Goal: Task Accomplishment & Management: Complete application form

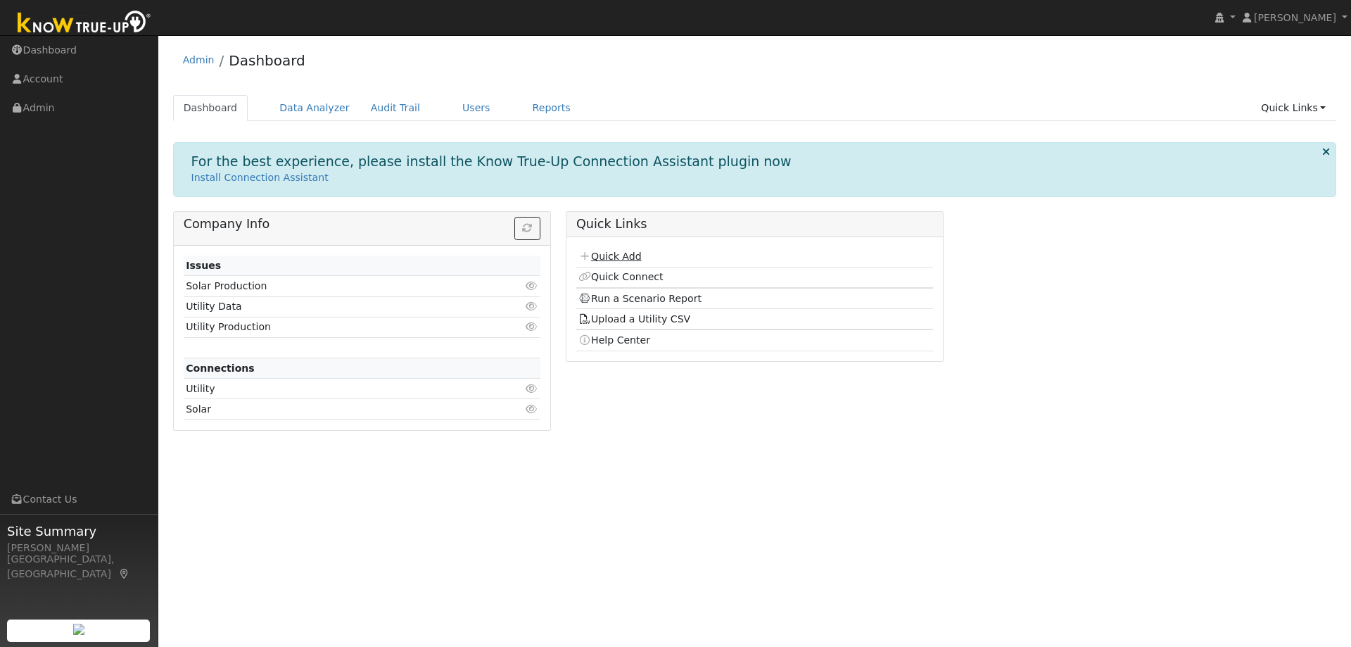
click at [624, 252] on link "Quick Add" at bounding box center [609, 255] width 63 height 11
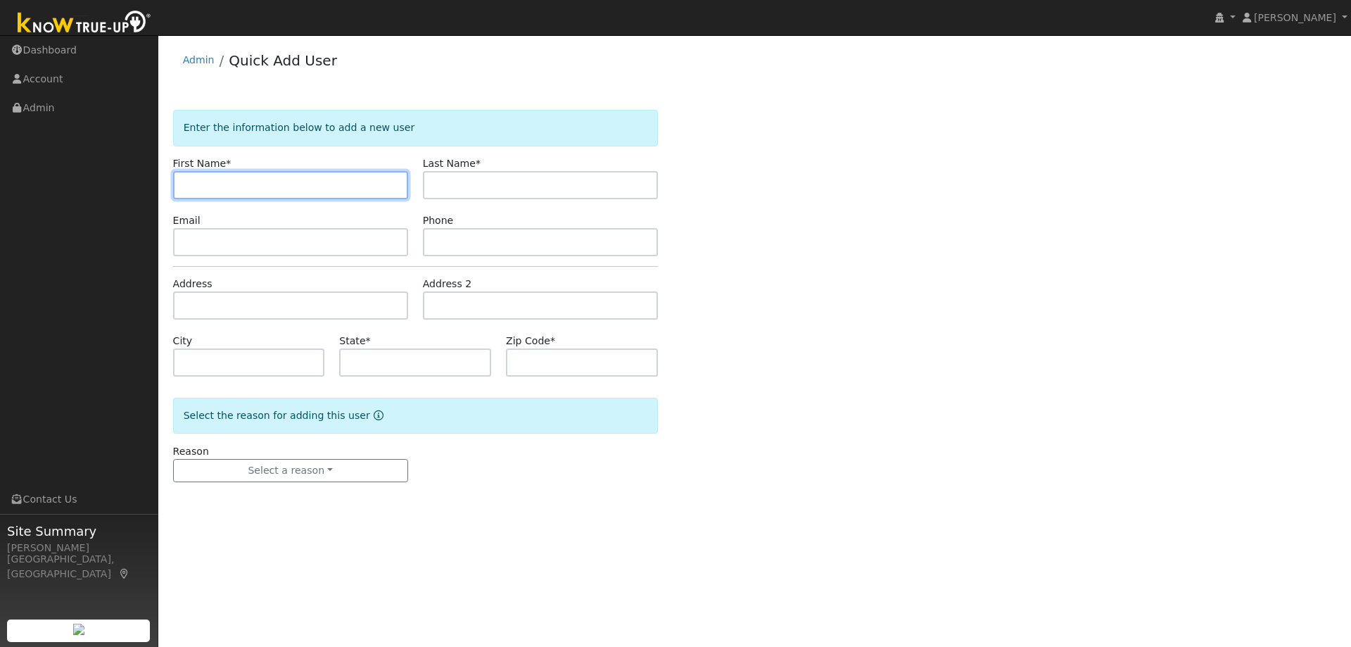
click at [286, 179] on input "text" at bounding box center [290, 185] width 235 height 28
paste input "[PERSON_NAME]"
drag, startPoint x: 290, startPoint y: 184, endPoint x: 212, endPoint y: 184, distance: 77.4
click at [212, 184] on input "[PERSON_NAME]" at bounding box center [290, 185] width 235 height 28
type input "[PERSON_NAME]"
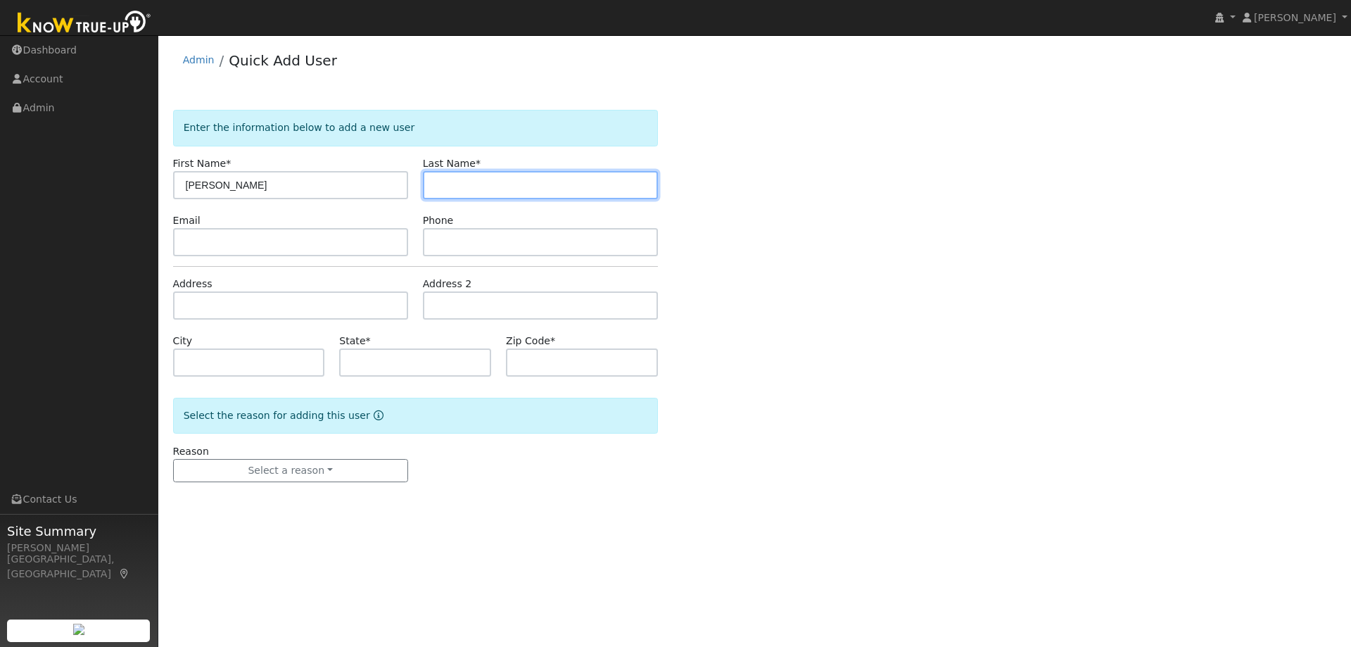
paste input "Falgien"
type input "Falgien"
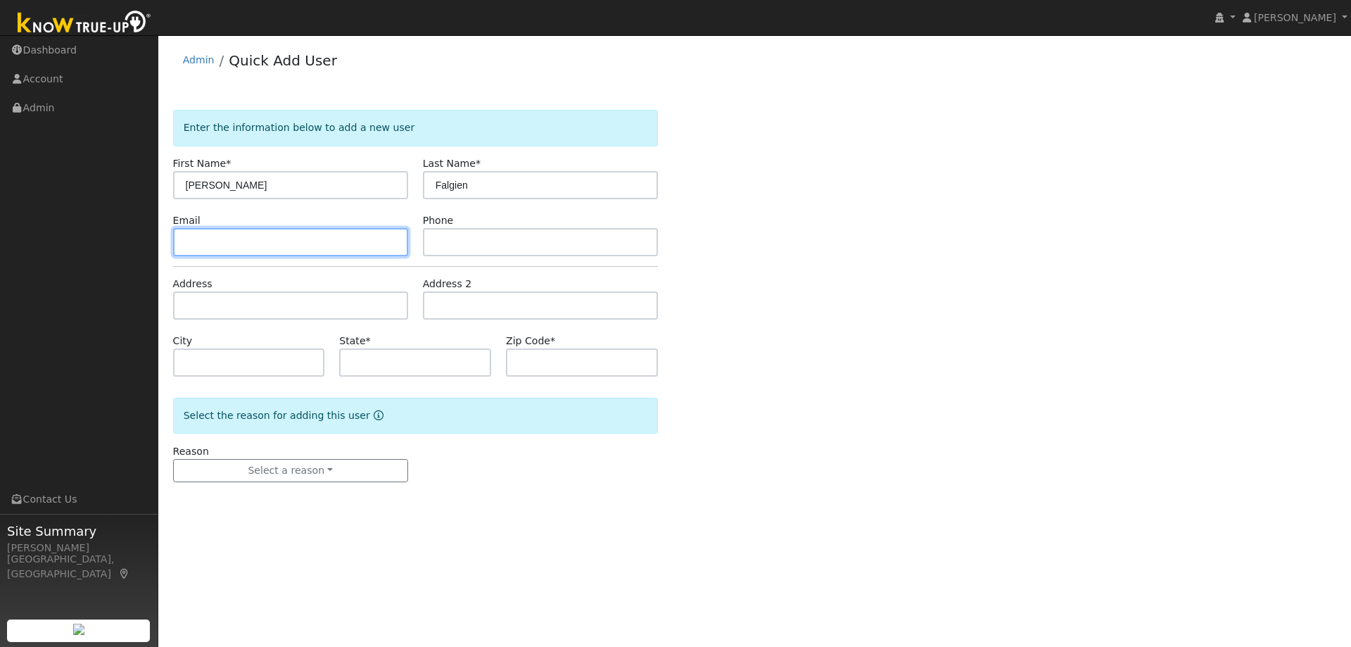
click at [274, 241] on input "text" at bounding box center [290, 242] width 235 height 28
paste input "jfalgien@comcast.net"
type input "jfalgien@comcast.net"
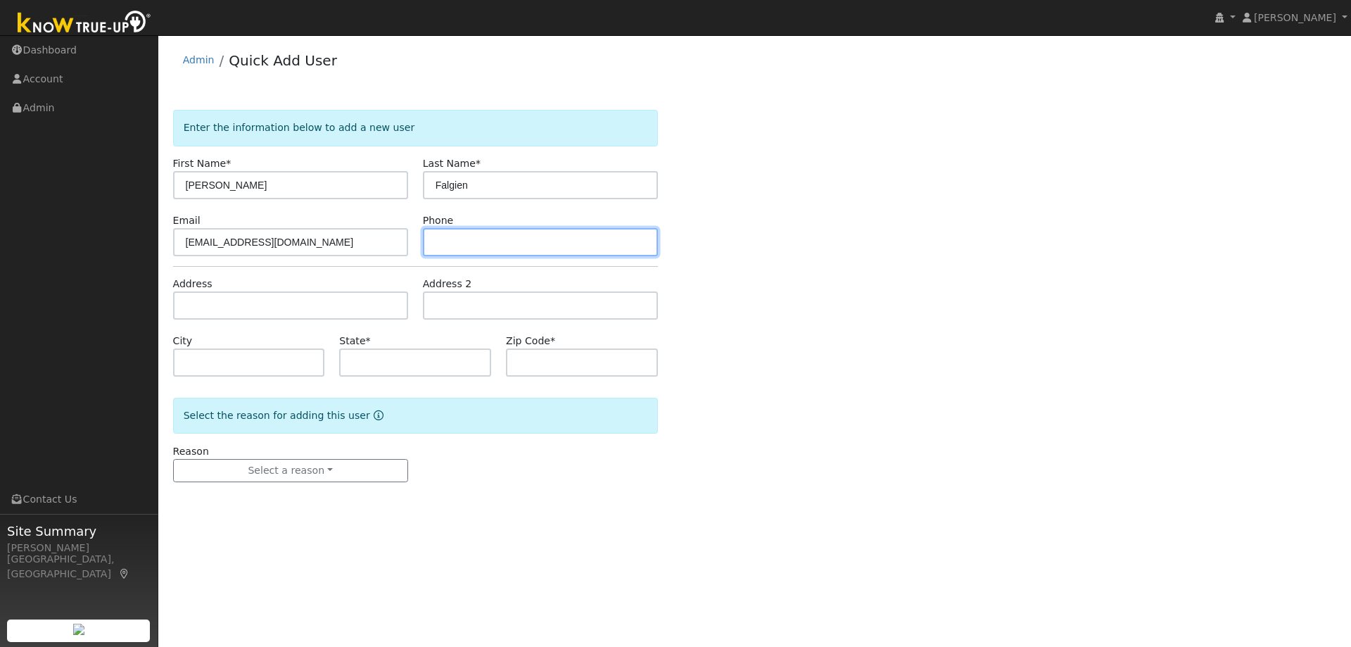
click at [492, 241] on input "text" at bounding box center [540, 242] width 235 height 28
paste input "9254052003"
type input "9254052003"
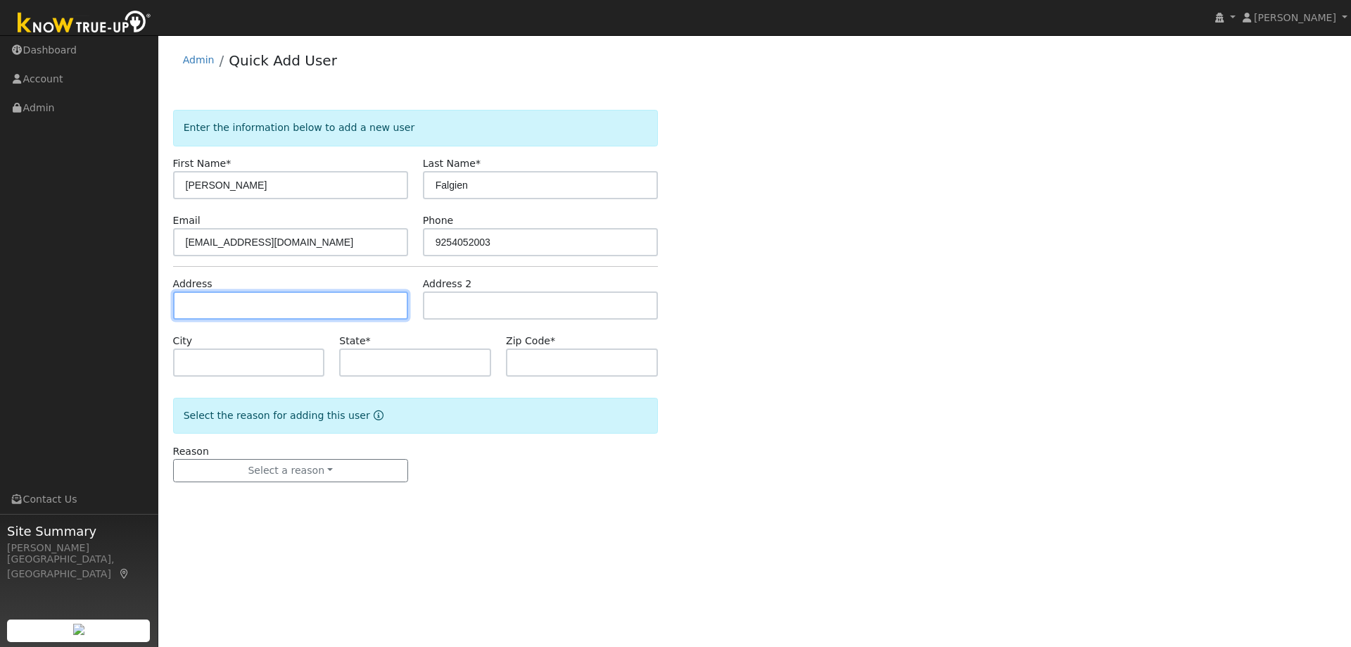
drag, startPoint x: 195, startPoint y: 310, endPoint x: 210, endPoint y: 315, distance: 15.8
click at [195, 310] on input "text" at bounding box center [290, 305] width 235 height 28
paste input "6741 Waverly Road, Martinez 94553"
type input "6741 Waverly Road"
type input "Martinez"
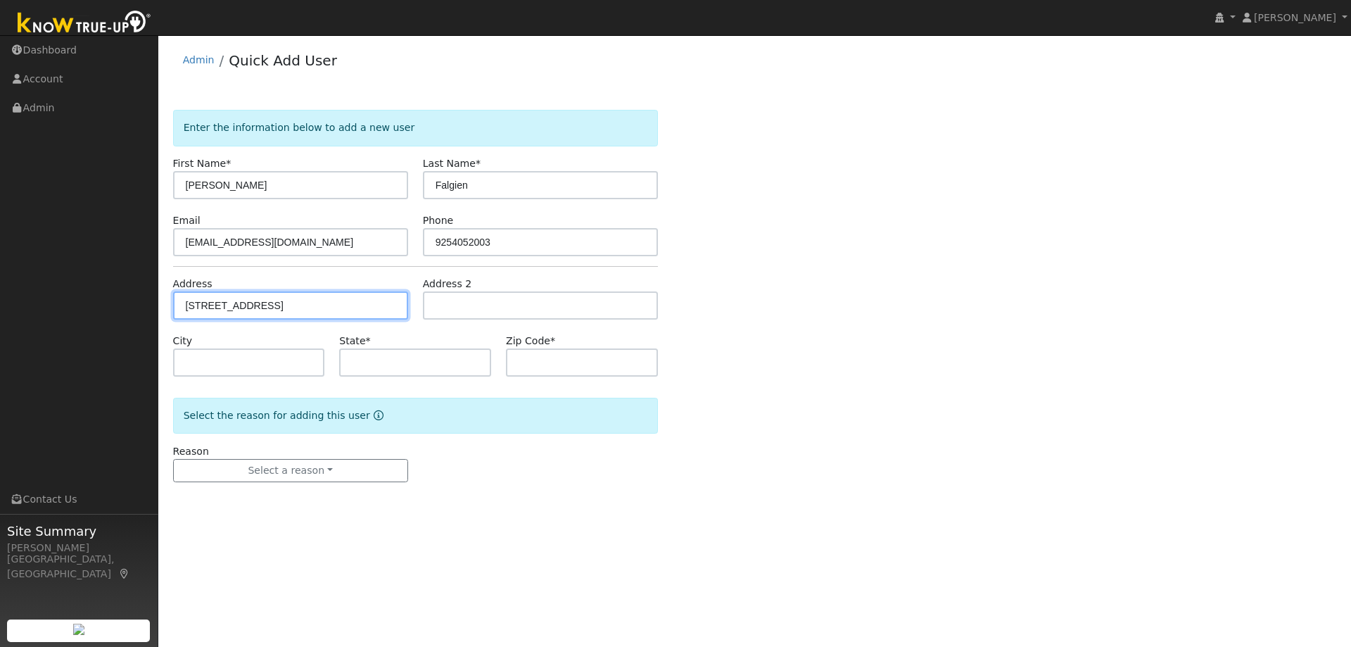
type input "CA"
type input "94553"
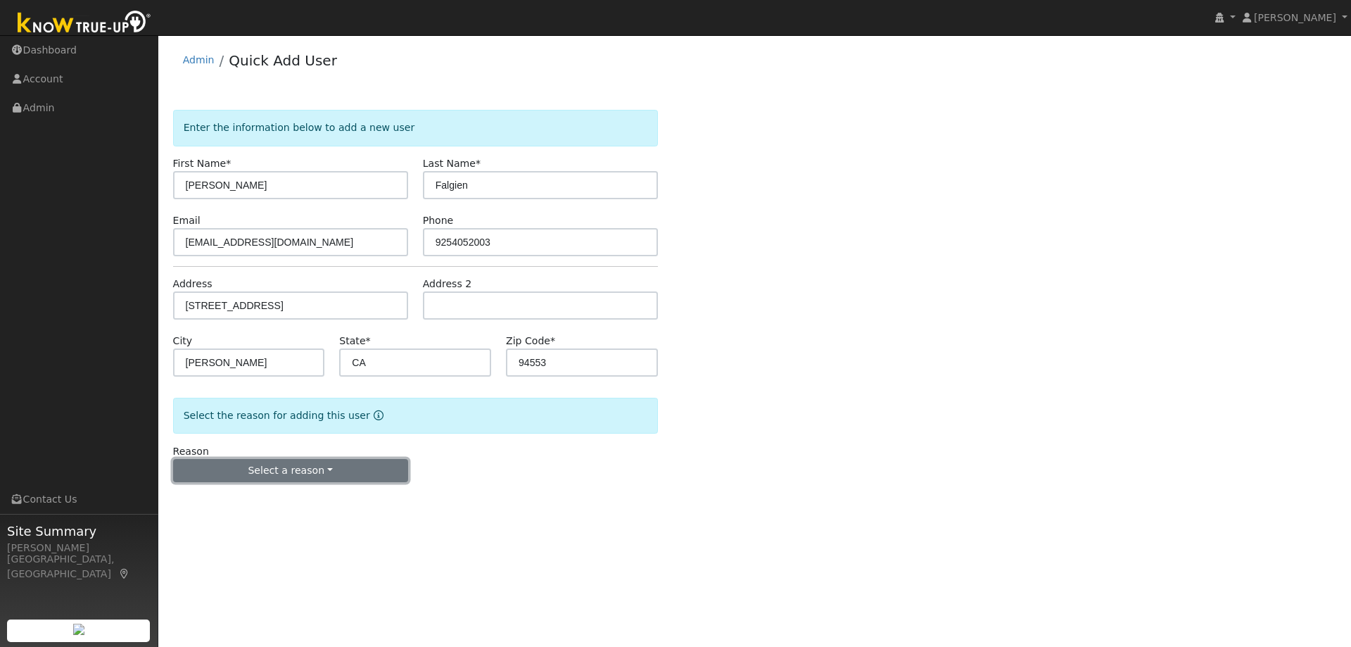
click at [285, 469] on button "Select a reason" at bounding box center [290, 471] width 235 height 24
click at [262, 497] on link "New lead" at bounding box center [251, 500] width 155 height 20
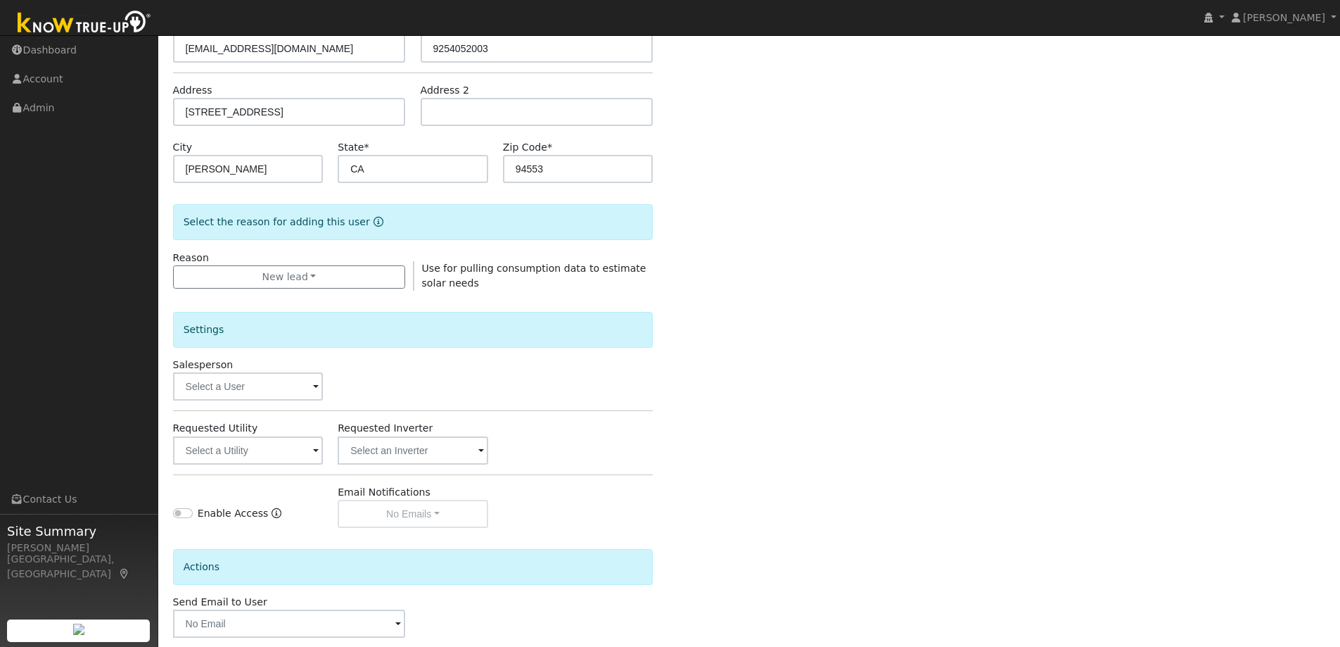
scroll to position [211, 0]
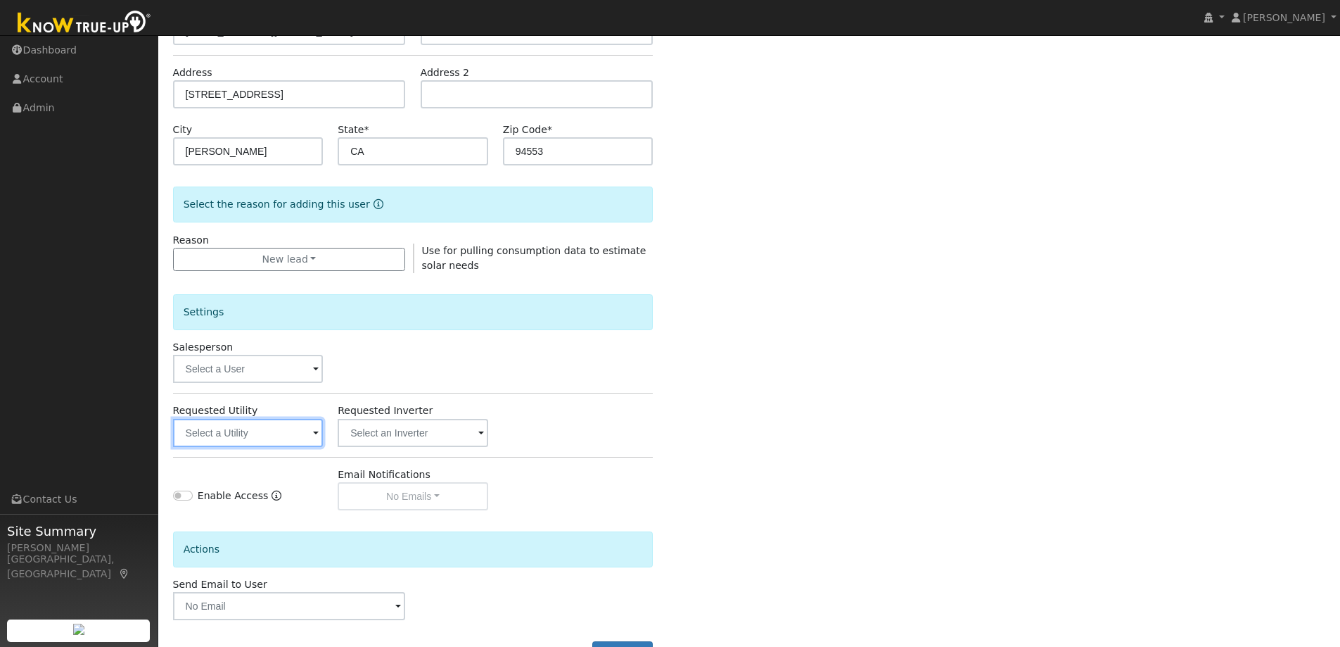
click at [217, 431] on input "text" at bounding box center [248, 433] width 151 height 28
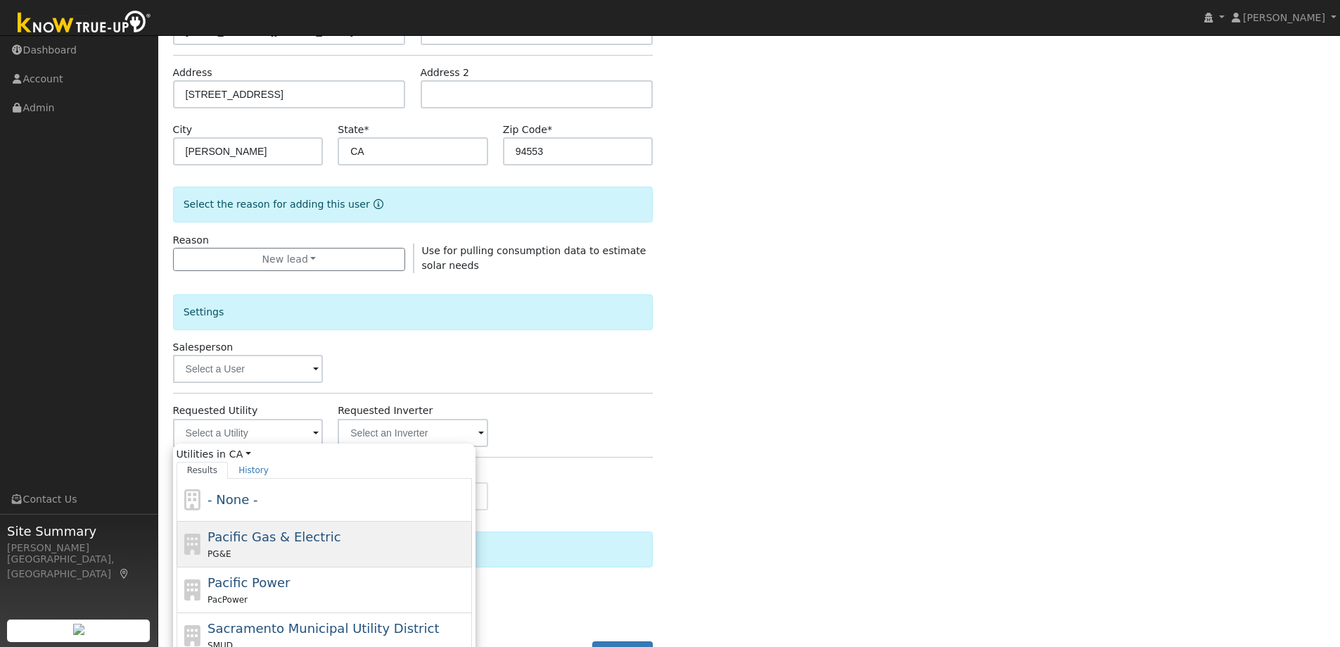
click at [336, 532] on div "Pacific Gas & Electric PG&E" at bounding box center [338, 544] width 261 height 34
type input "Pacific Gas & Electric"
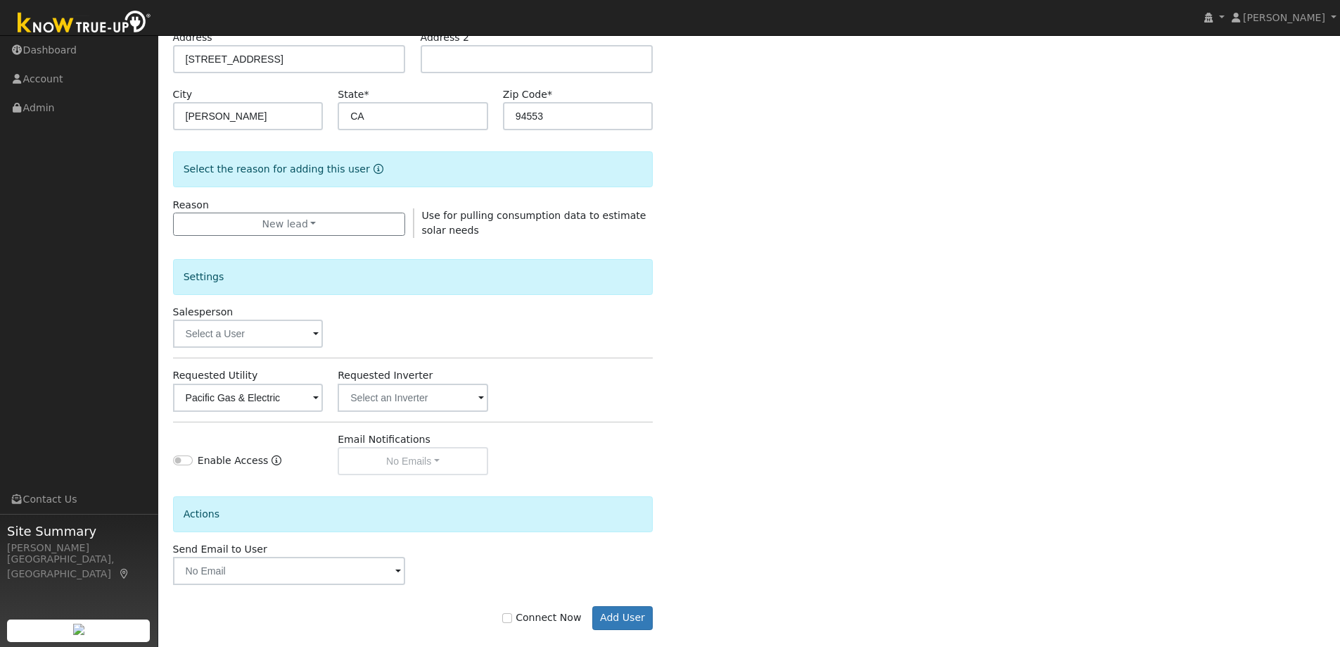
scroll to position [265, 0]
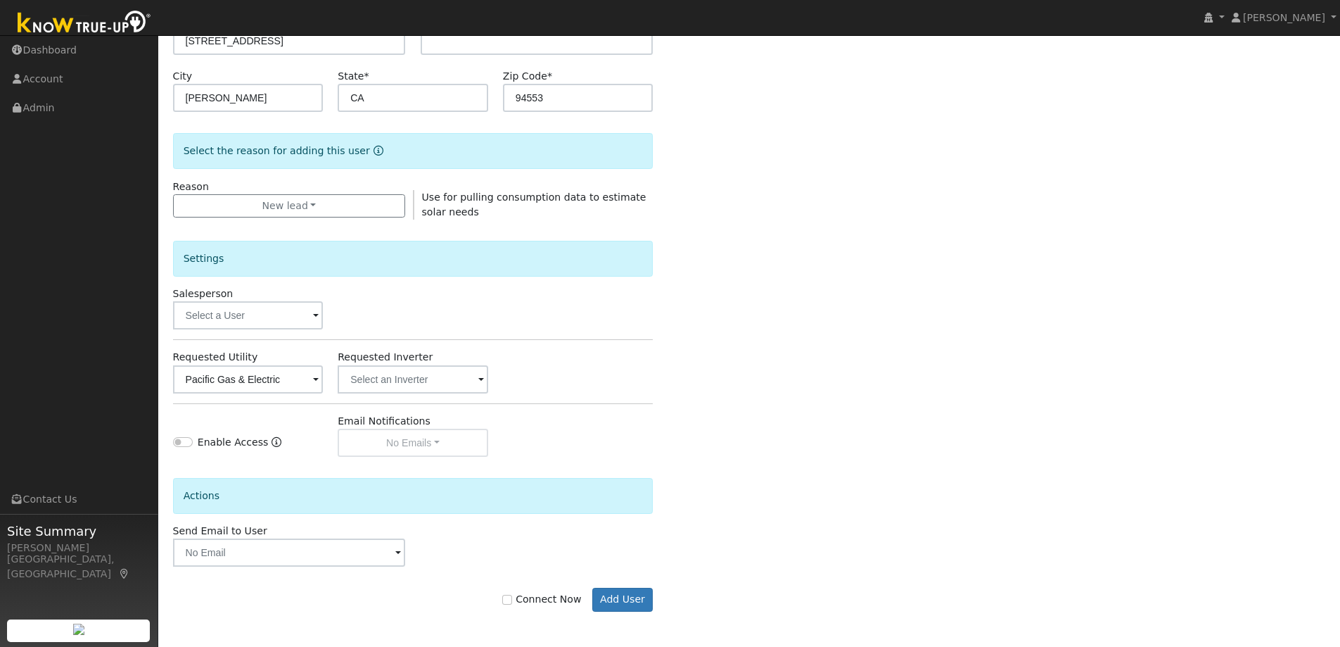
click at [561, 607] on div "Connect Now Add User" at bounding box center [412, 599] width 495 height 24
click at [549, 598] on label "Connect Now" at bounding box center [541, 599] width 79 height 15
click at [512, 598] on input "Connect Now" at bounding box center [507, 600] width 10 height 10
checkbox input "true"
click at [630, 597] on button "Add User" at bounding box center [622, 599] width 61 height 24
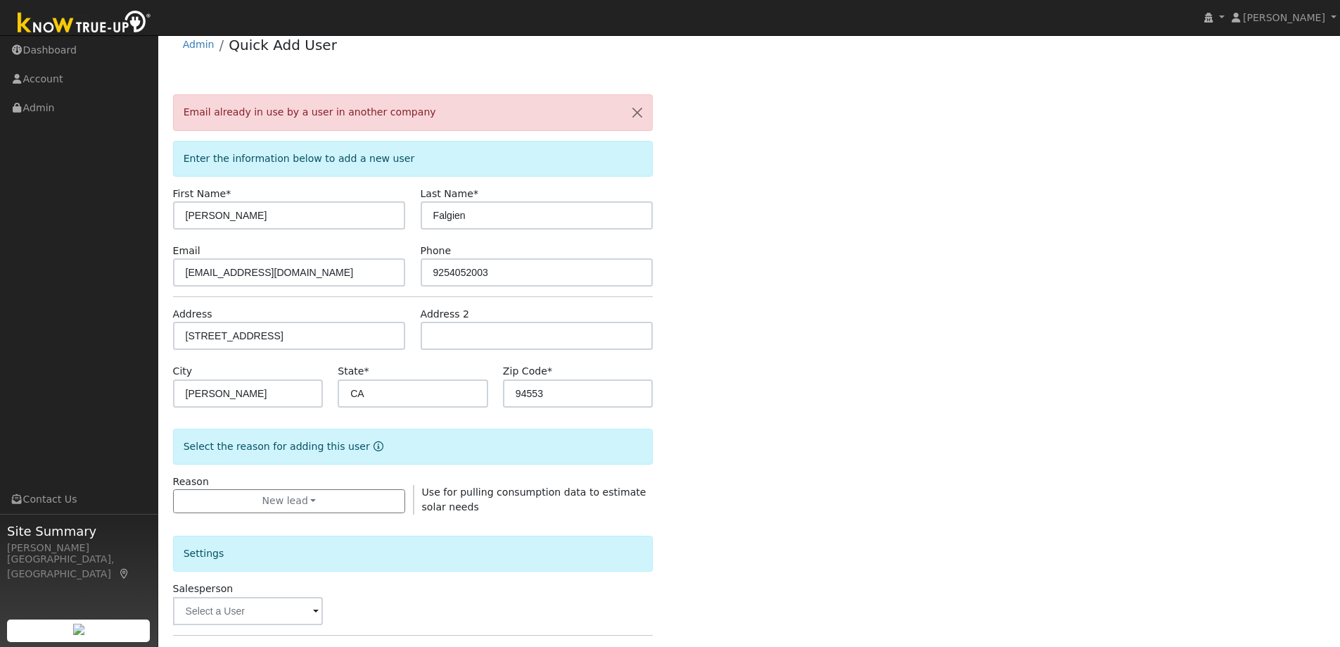
scroll to position [0, 0]
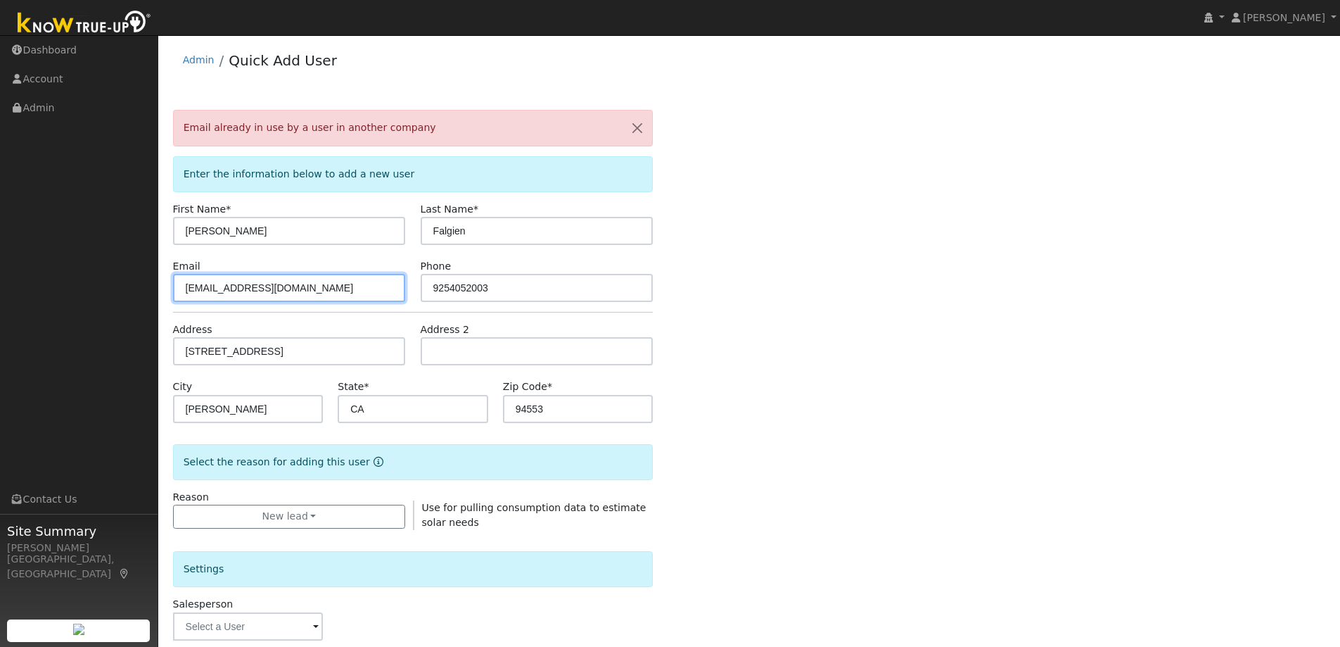
drag, startPoint x: 302, startPoint y: 286, endPoint x: 1, endPoint y: 245, distance: 303.9
click at [1, 245] on div "Sam Moore Sam Moore Profile My Company Help Center Terms Of Service See What's …" at bounding box center [670, 496] width 1340 height 922
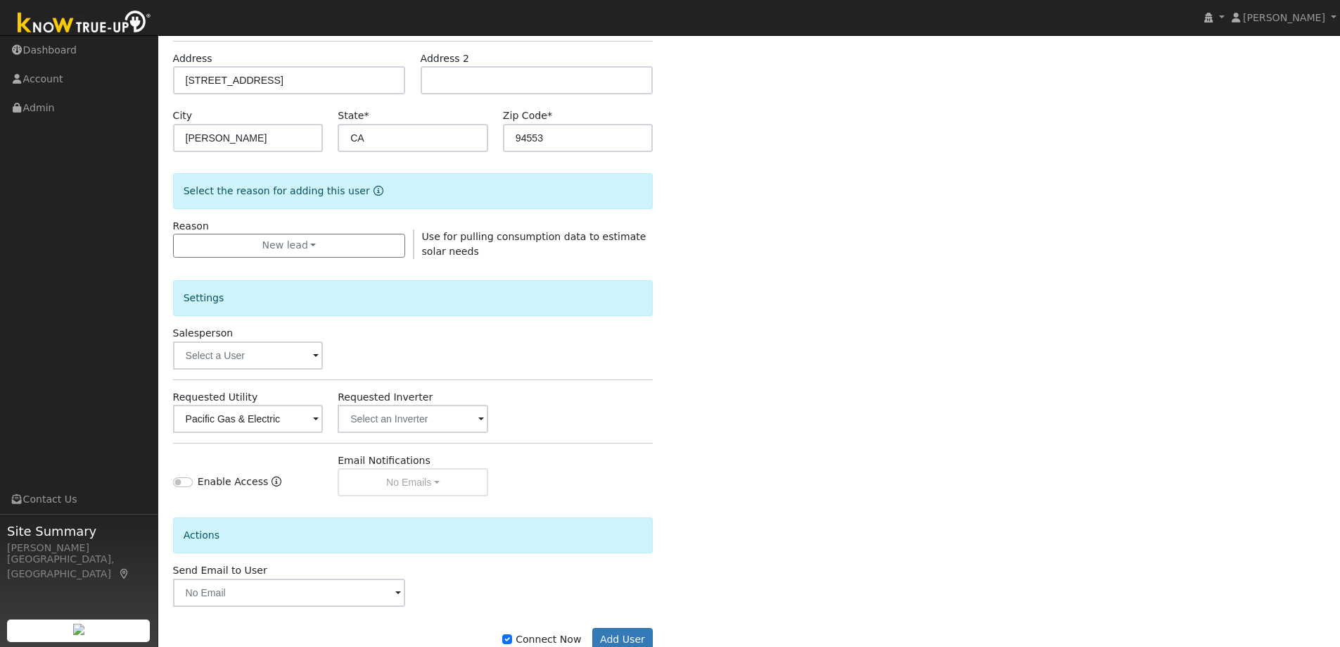
scroll to position [310, 0]
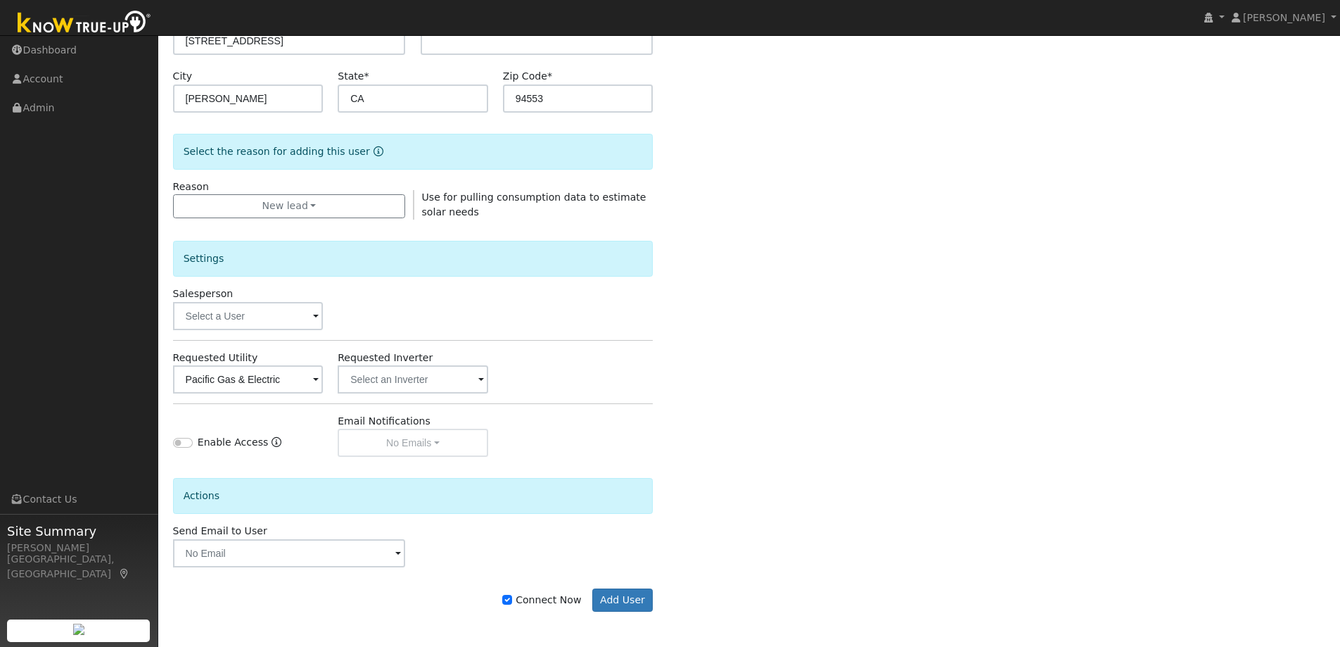
click at [621, 616] on form "Email already in use by a user in another company Enter the information below t…" at bounding box center [413, 219] width 481 height 840
click at [623, 604] on button "Add User" at bounding box center [622, 600] width 61 height 24
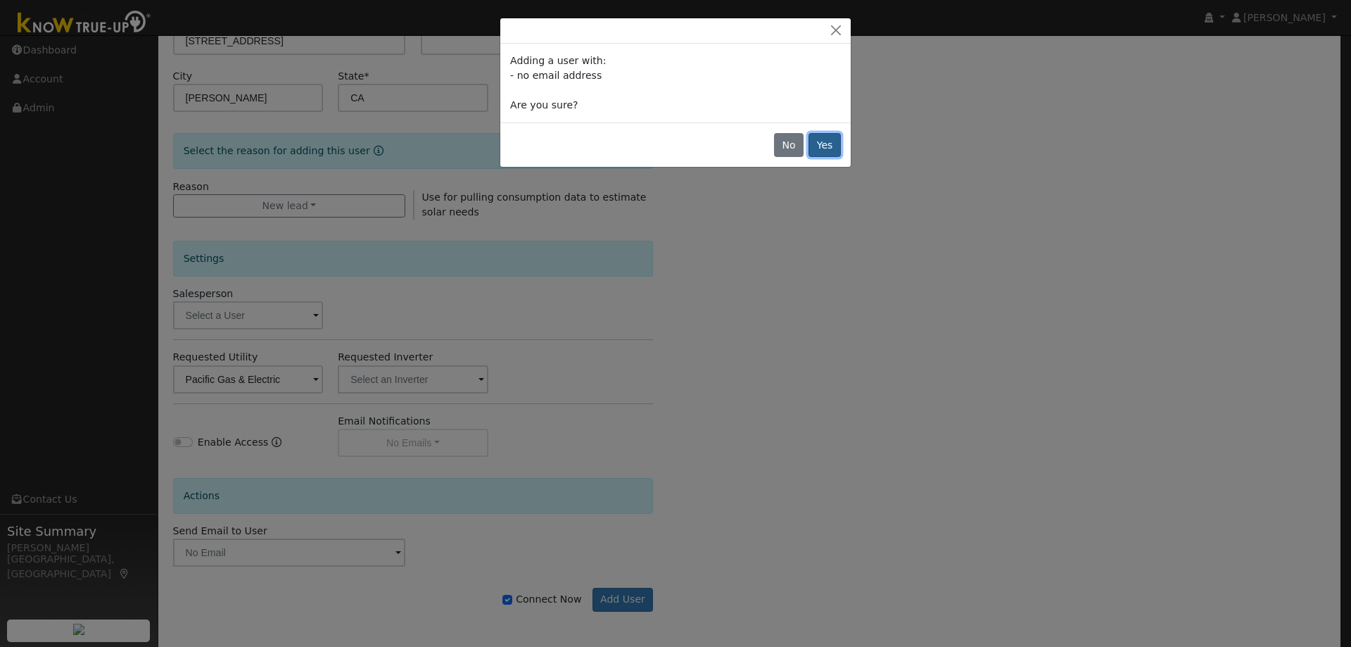
click at [825, 143] on button "Yes" at bounding box center [824, 145] width 32 height 24
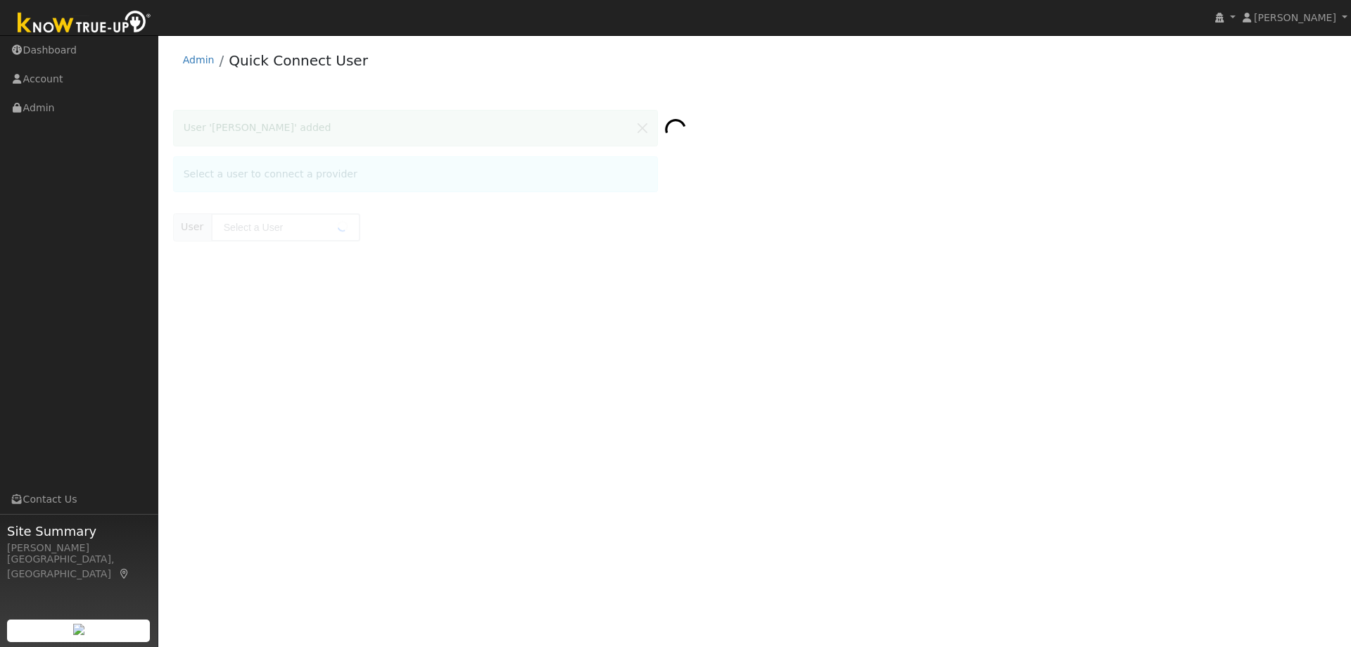
type input "[PERSON_NAME]"
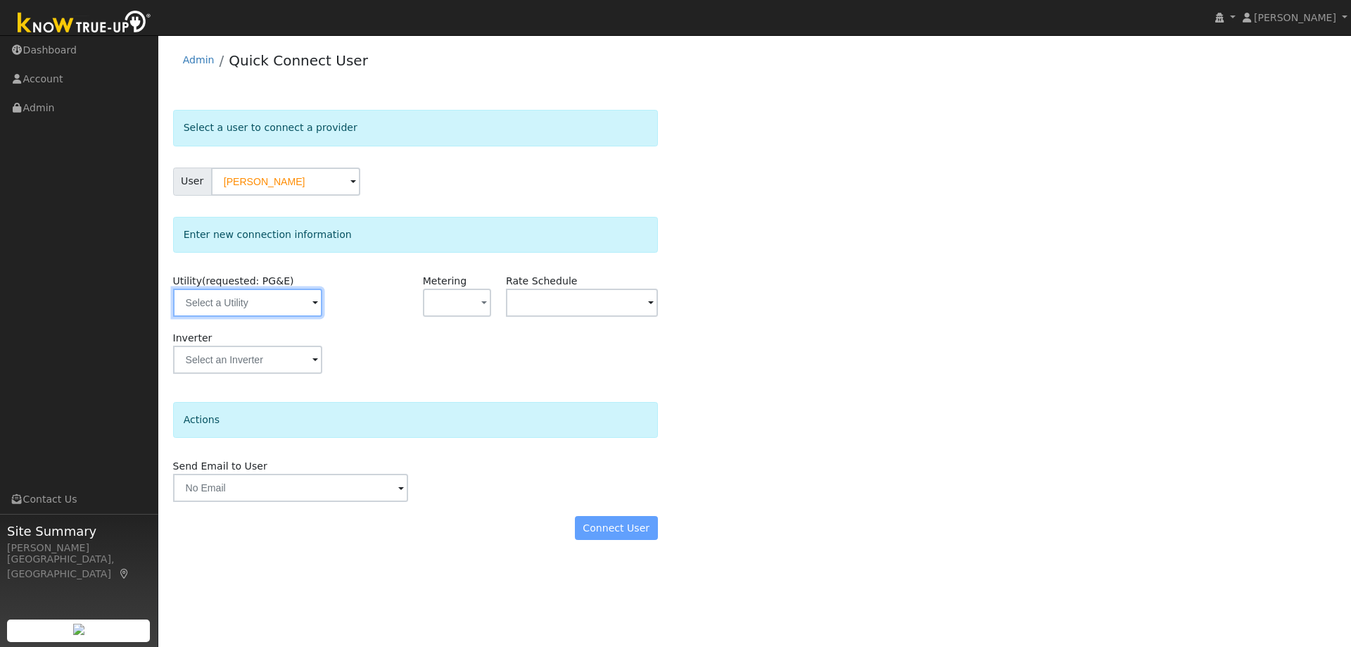
click at [283, 305] on input "text" at bounding box center [247, 302] width 149 height 28
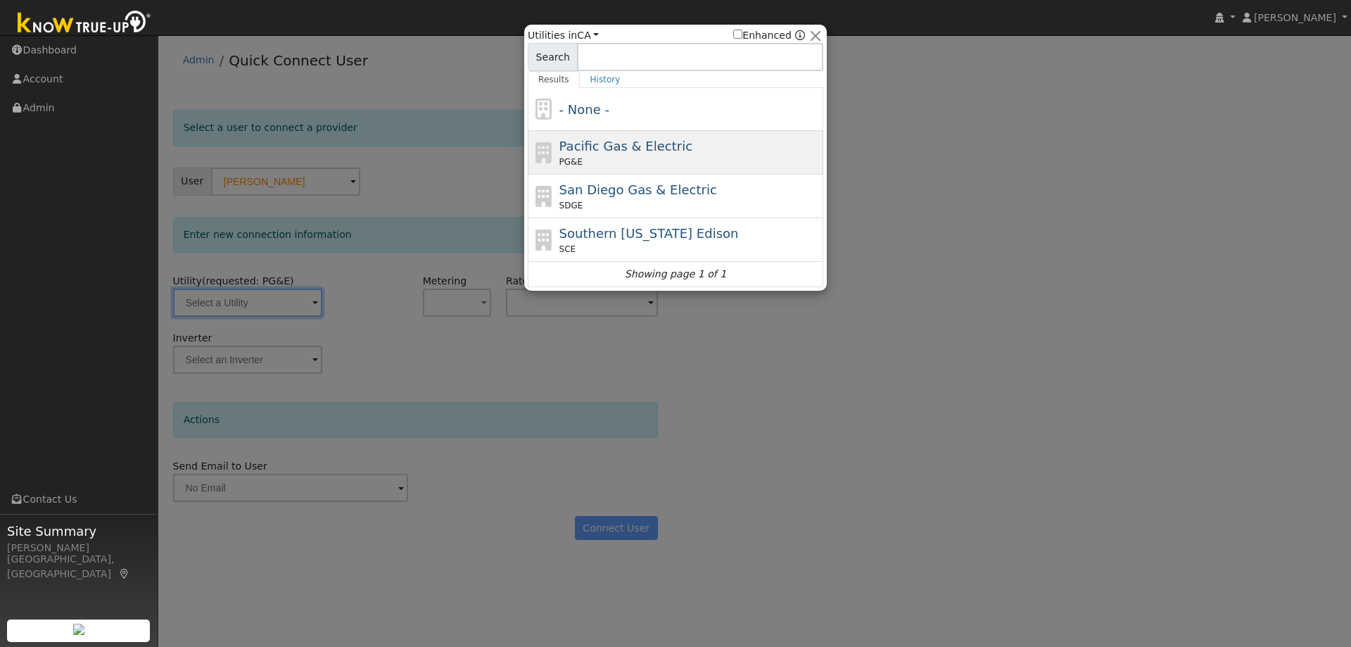
click at [578, 147] on span "Pacific Gas & Electric" at bounding box center [625, 146] width 133 height 15
type input "PG&E"
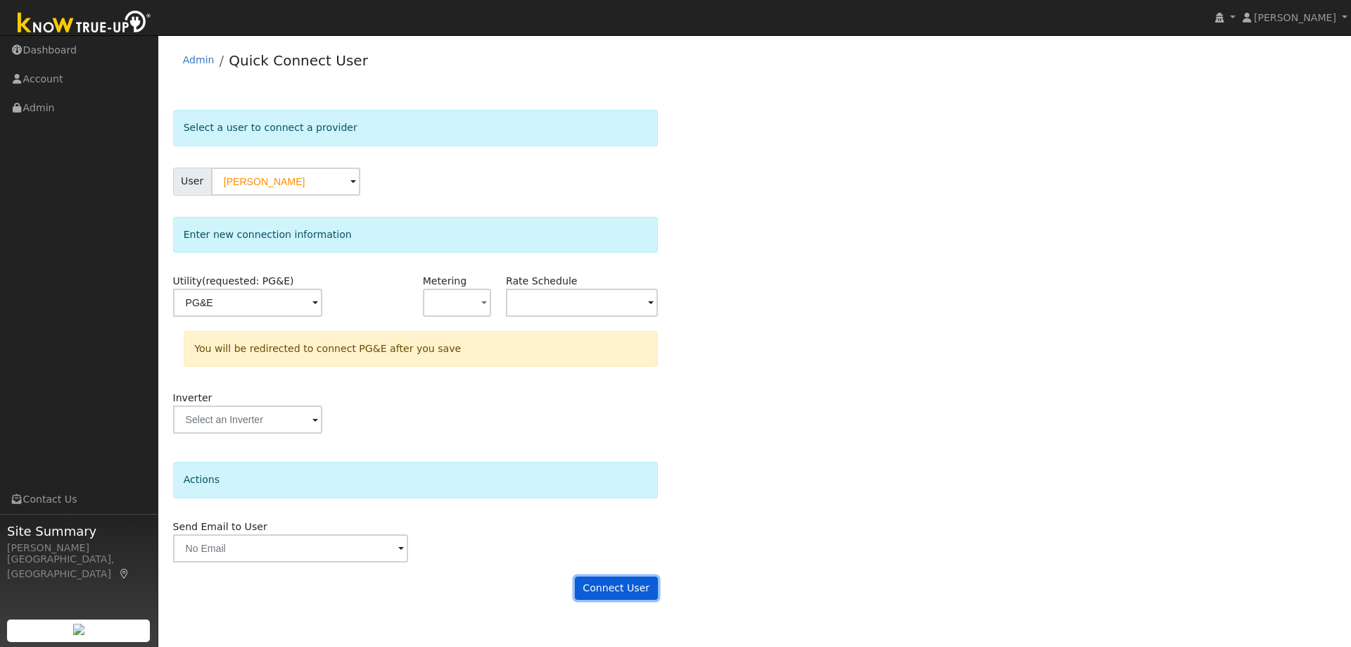
click at [611, 594] on button "Connect User" at bounding box center [616, 588] width 83 height 24
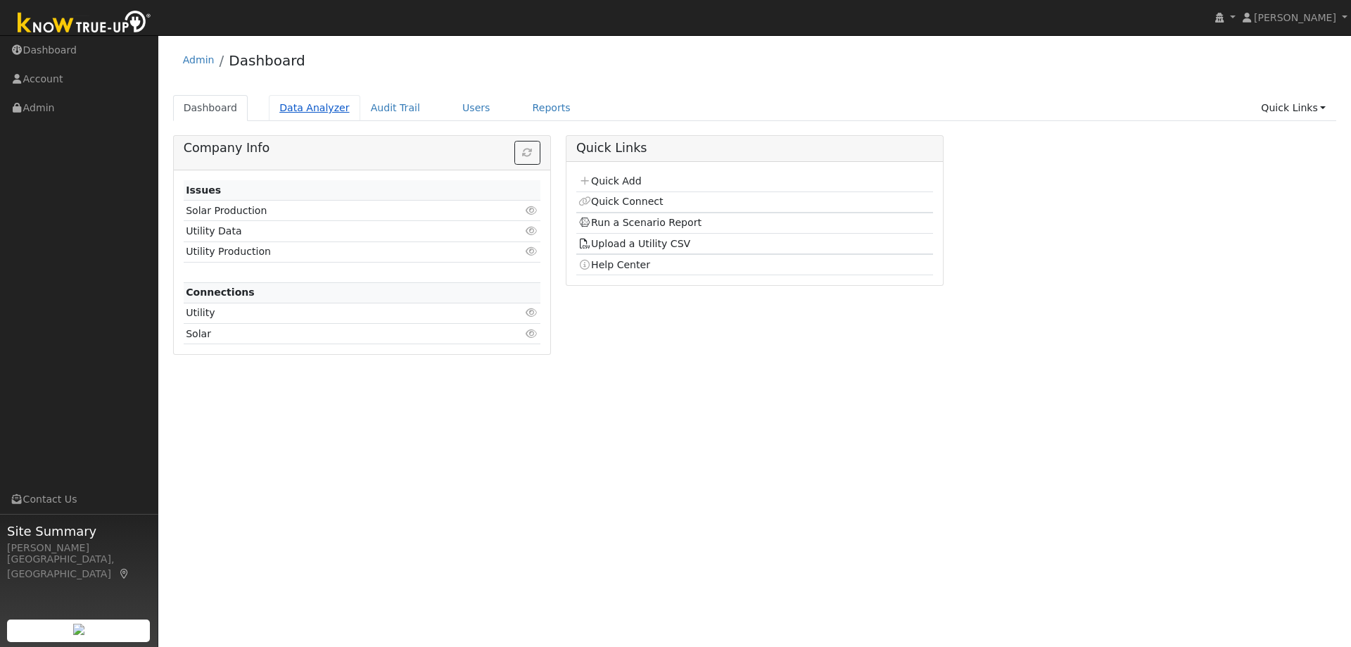
click at [299, 108] on link "Data Analyzer" at bounding box center [314, 108] width 91 height 26
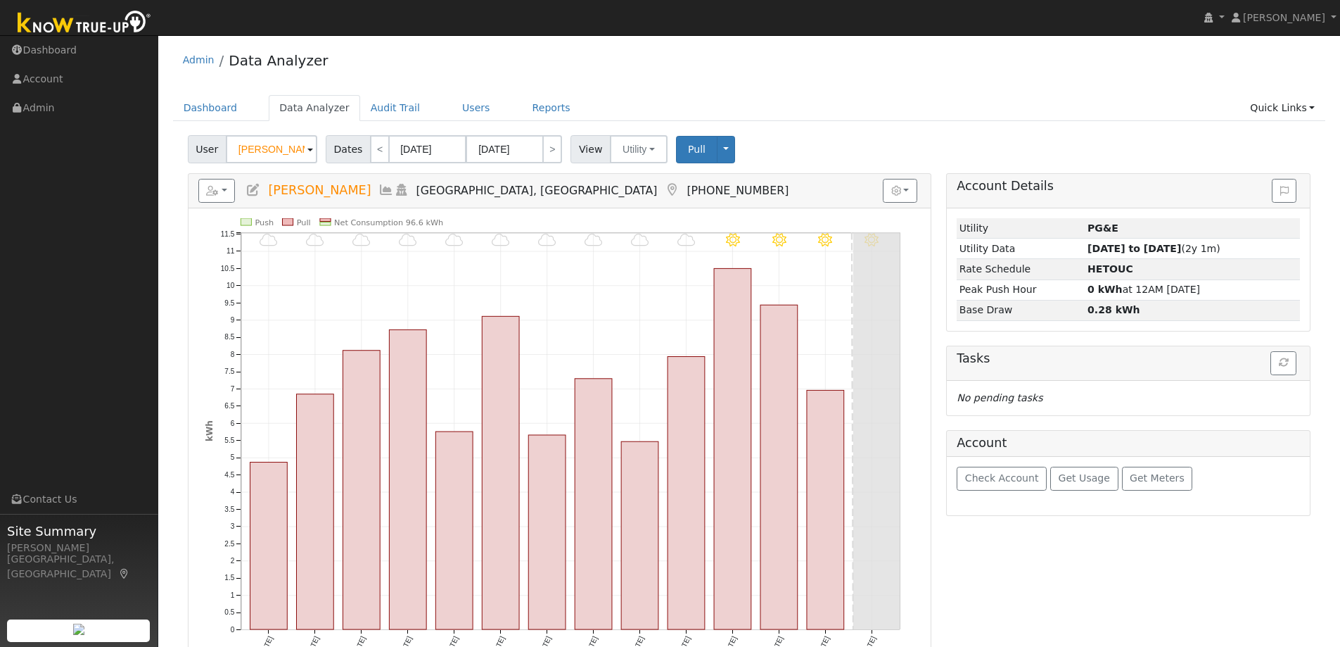
click at [276, 153] on input "[PERSON_NAME]" at bounding box center [271, 149] width 91 height 28
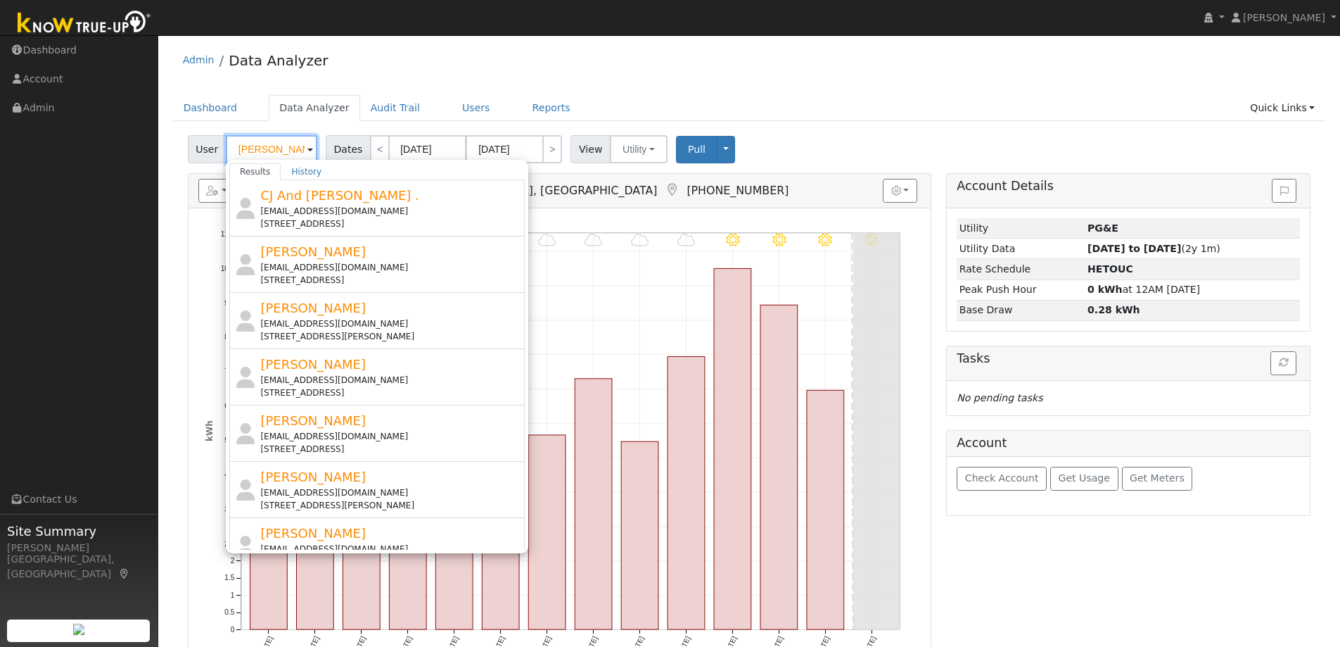
paste input "Falgien""
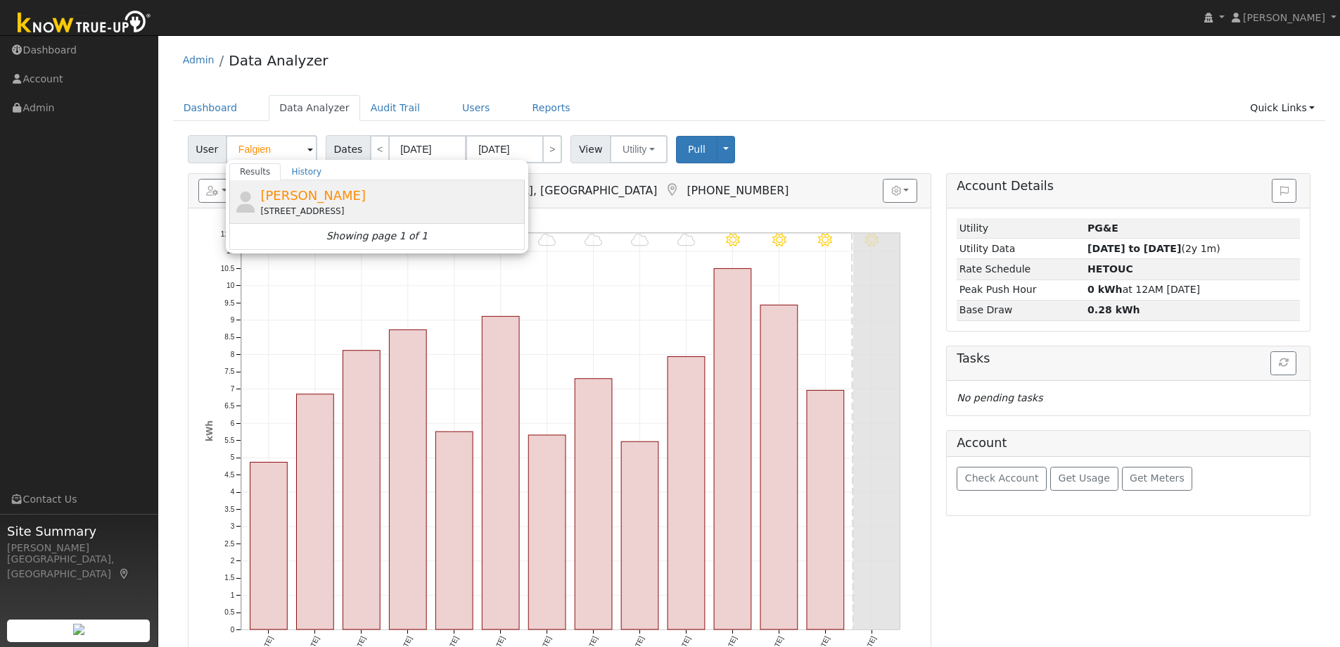
click at [297, 202] on span "[PERSON_NAME]" at bounding box center [313, 195] width 106 height 15
type input "[PERSON_NAME]"
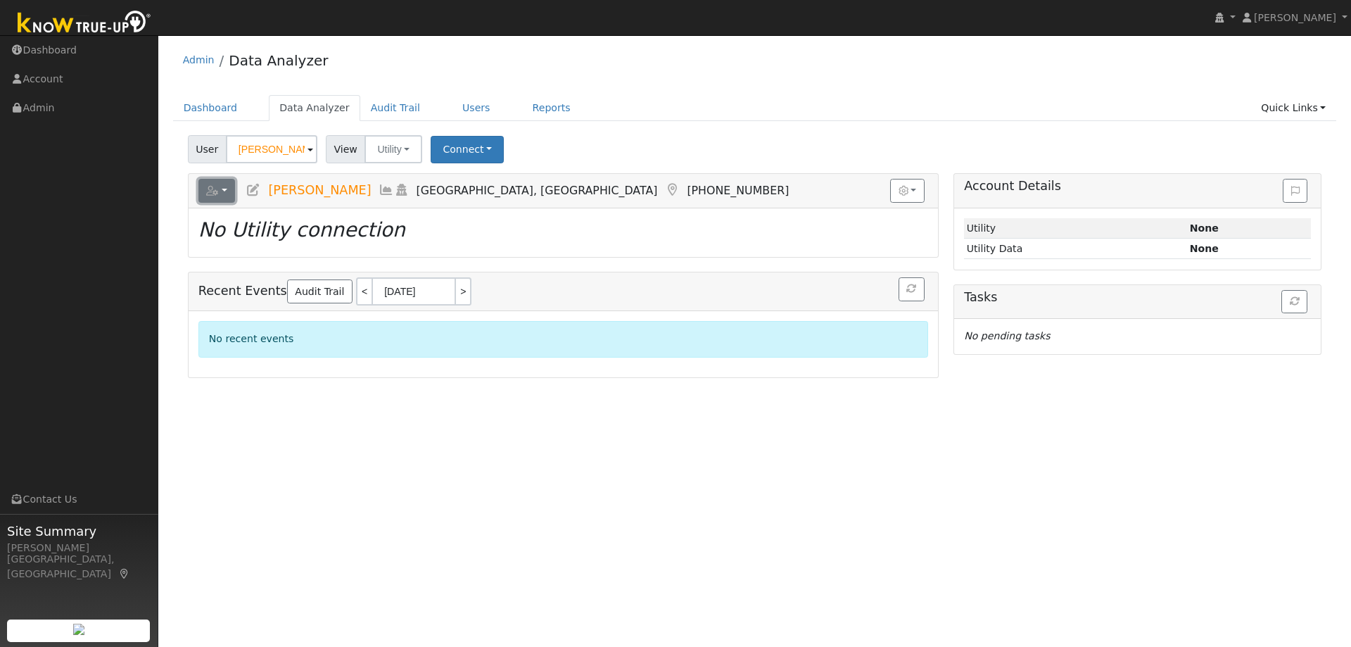
click at [222, 193] on button "button" at bounding box center [216, 191] width 37 height 24
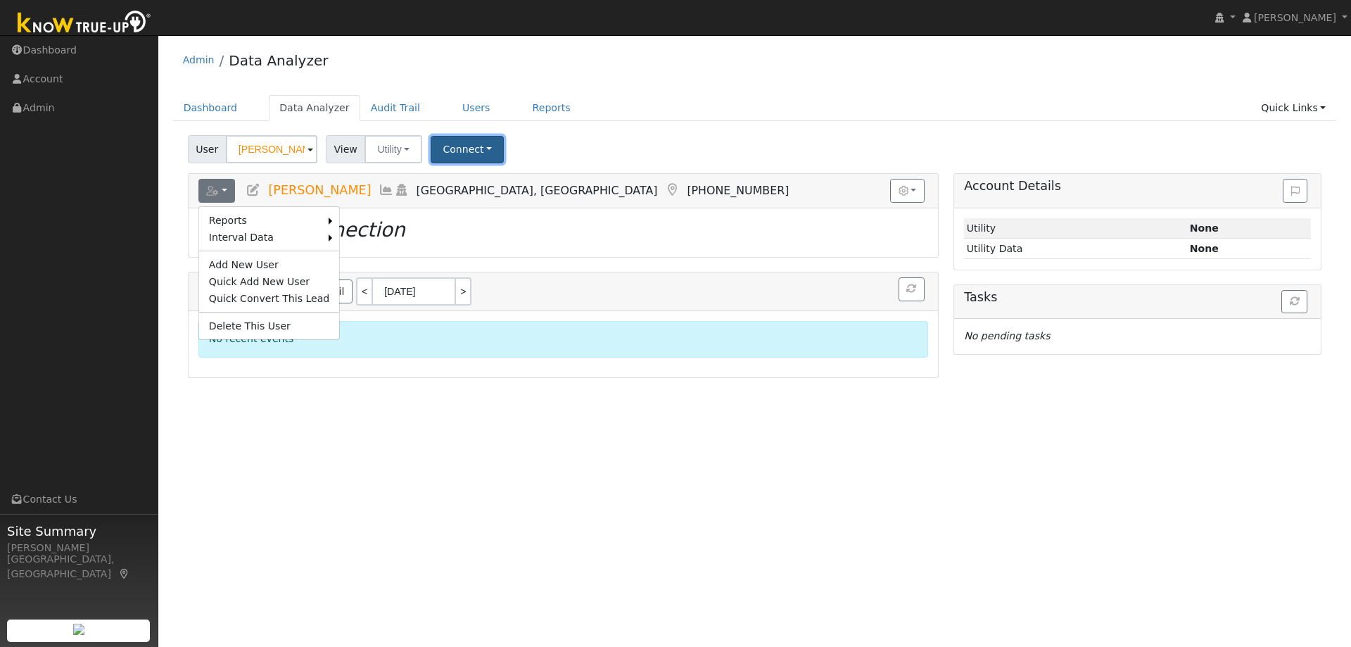
click at [438, 151] on button "Connect" at bounding box center [467, 149] width 73 height 27
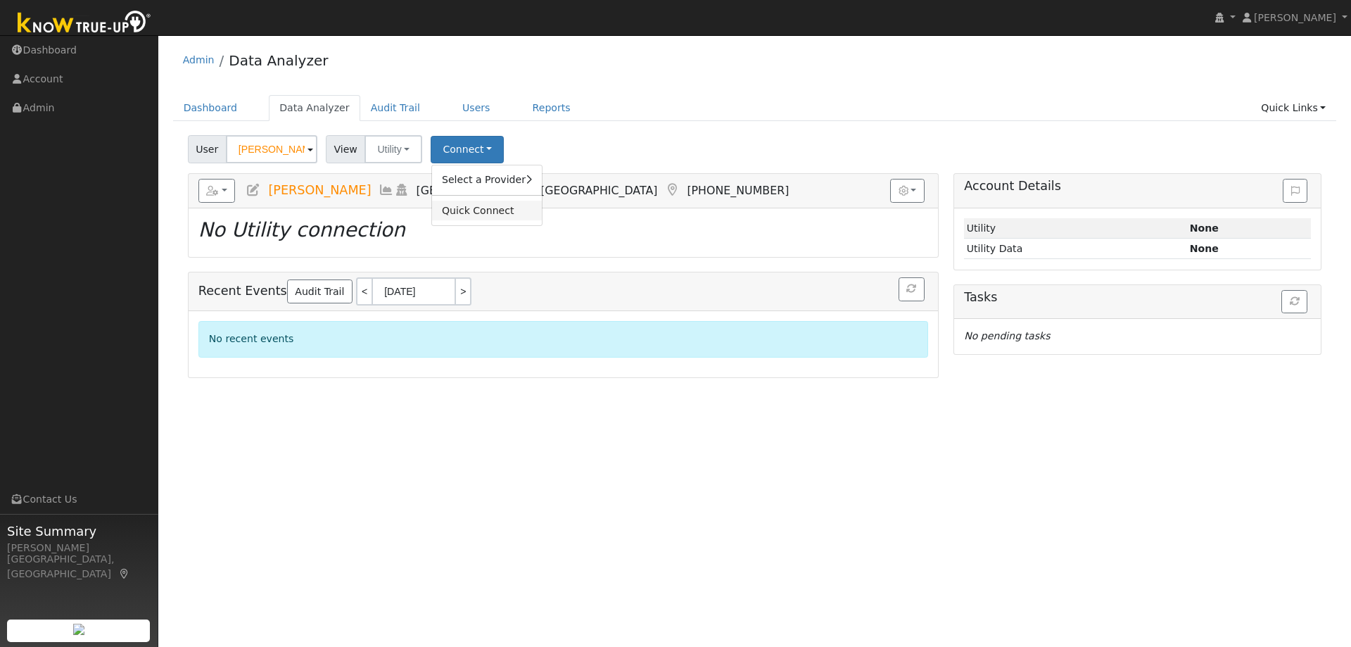
click at [466, 209] on link "Quick Connect" at bounding box center [487, 211] width 110 height 20
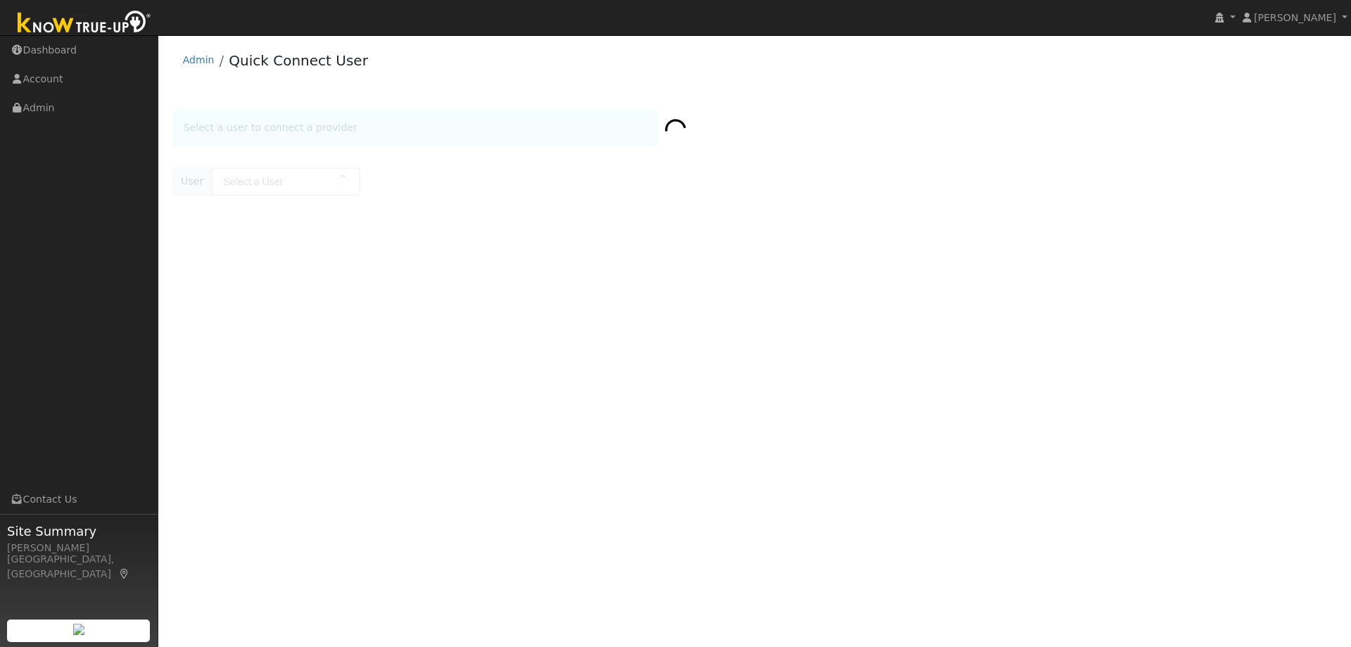
type input "[PERSON_NAME]"
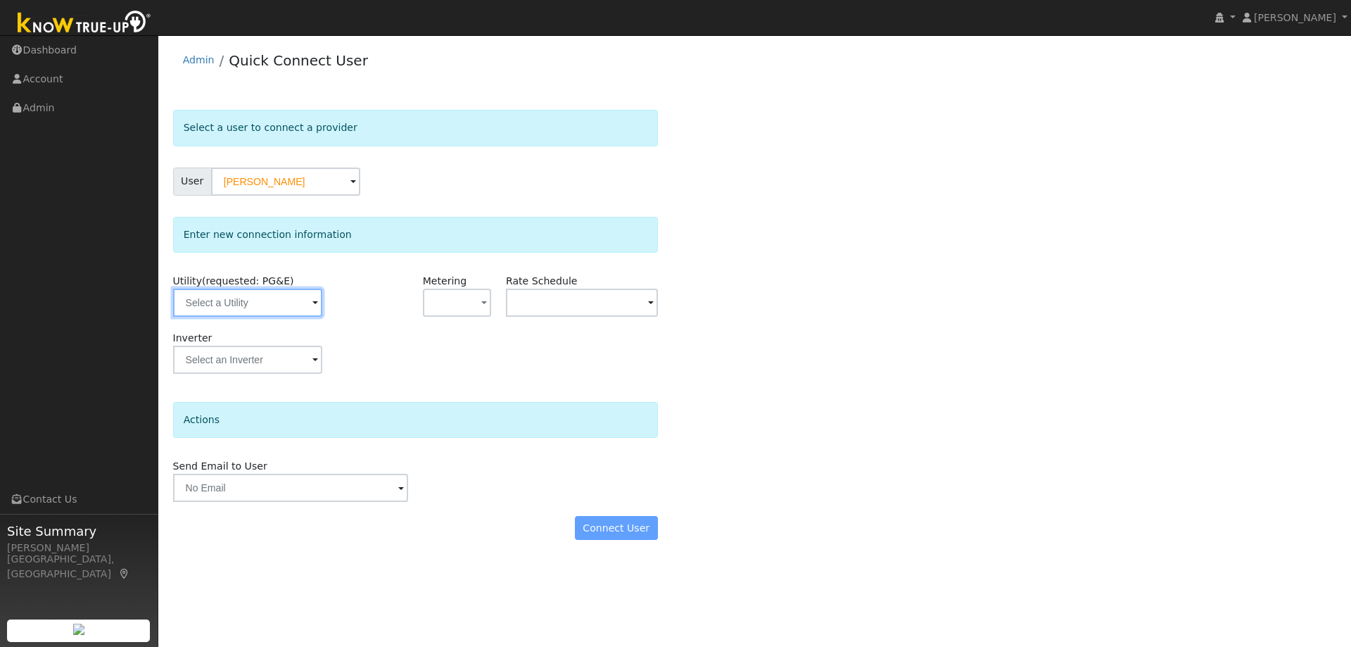
click at [276, 311] on input "text" at bounding box center [247, 302] width 149 height 28
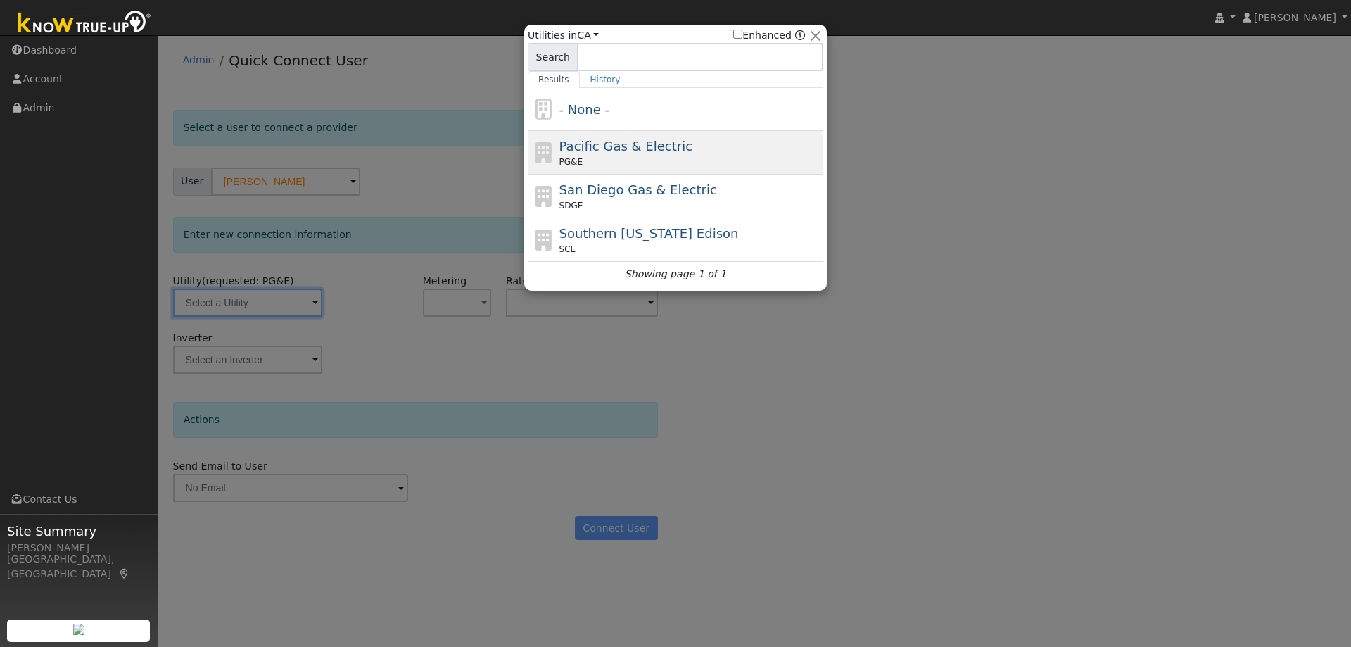
click at [608, 153] on span "Pacific Gas & Electric" at bounding box center [625, 146] width 133 height 15
type input "PG&E"
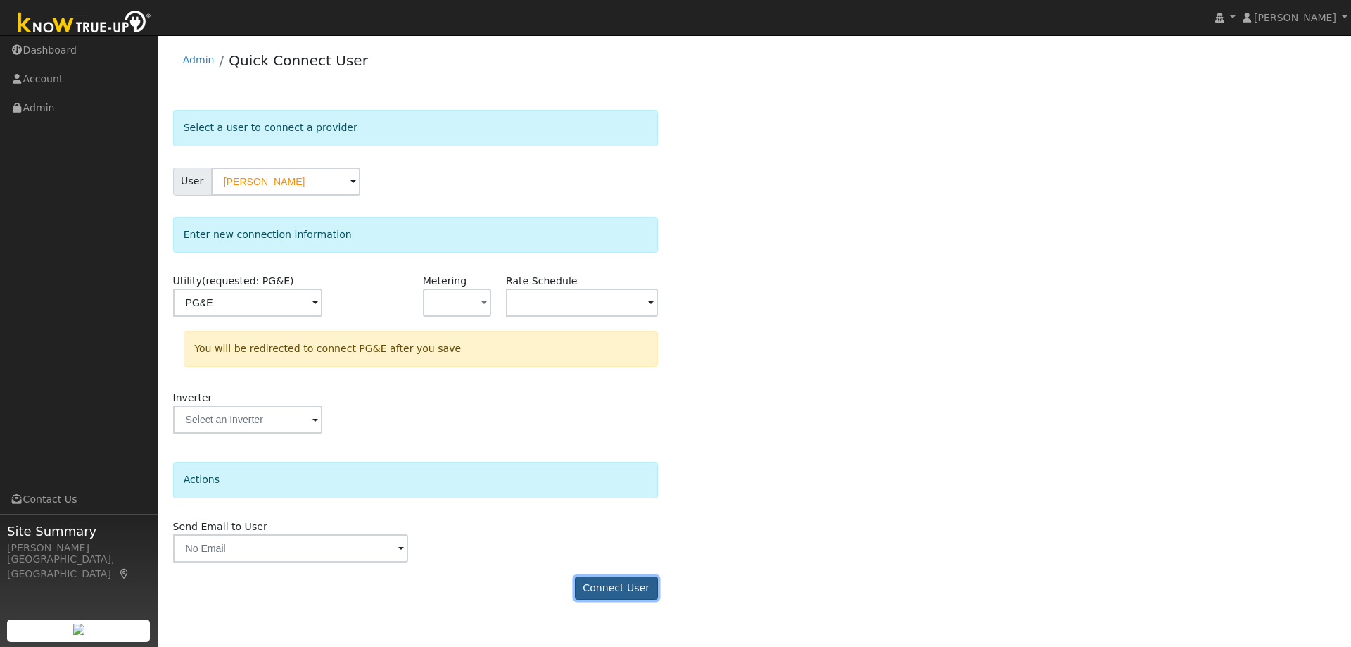
click at [620, 587] on button "Connect User" at bounding box center [616, 588] width 83 height 24
